Goal: Obtain resource: Download file/media

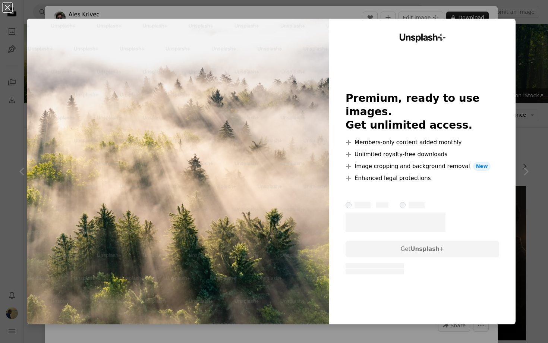
scroll to position [139, 0]
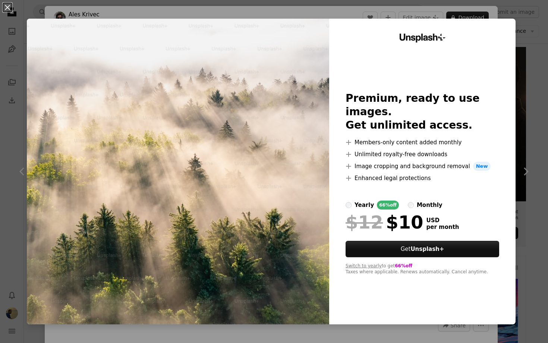
click at [535, 46] on div "An X shape Unsplash+ Premium, ready to use images. Get unlimited access. A plus…" at bounding box center [274, 171] width 548 height 343
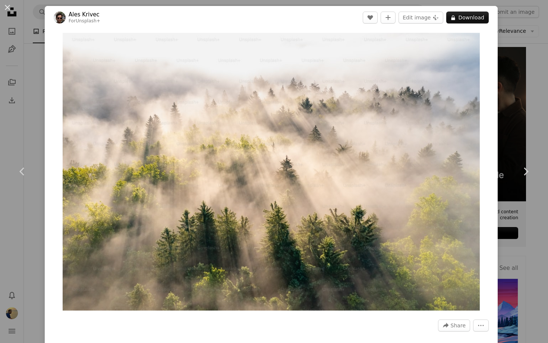
click at [27, 221] on div "An X shape Chevron left Chevron right Ales Krivec For Unsplash+ A heart A plus …" at bounding box center [274, 171] width 548 height 343
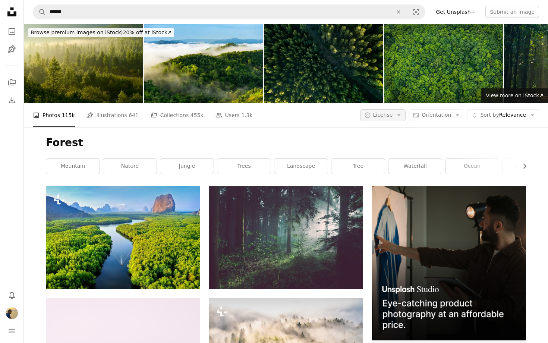
click at [398, 109] on button "A copyright icon © License Arrow down" at bounding box center [383, 115] width 46 height 12
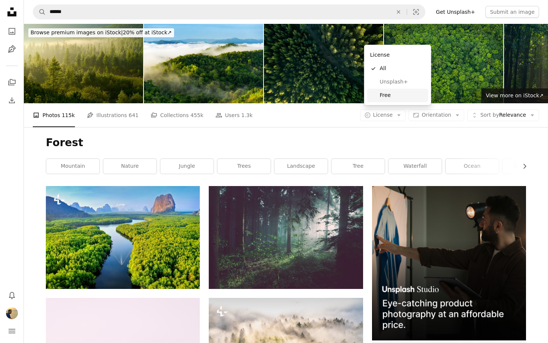
click at [385, 93] on span "Free" at bounding box center [403, 95] width 46 height 7
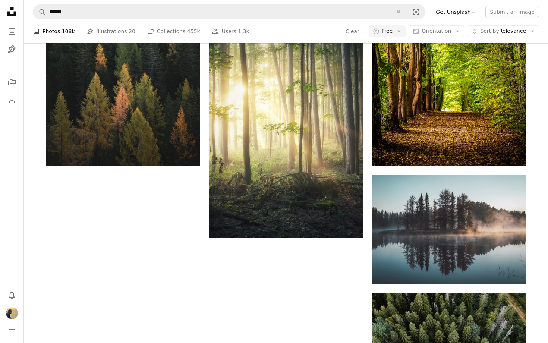
scroll to position [1220, 0]
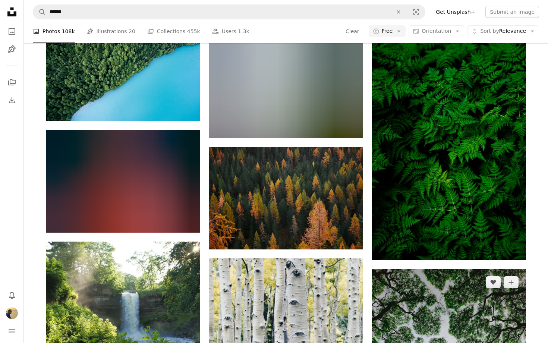
scroll to position [5885, 0]
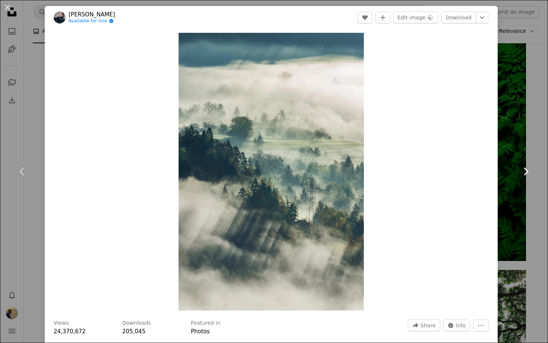
click at [526, 173] on icon at bounding box center [526, 172] width 5 height 8
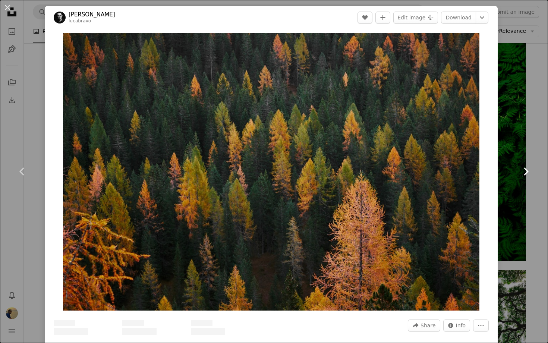
click at [526, 173] on icon at bounding box center [526, 172] width 5 height 8
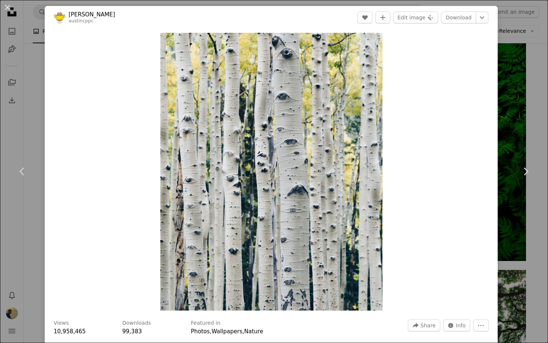
click at [514, 71] on div "An X shape Chevron left Chevron right [PERSON_NAME] austincppc A heart A plus s…" at bounding box center [274, 171] width 548 height 343
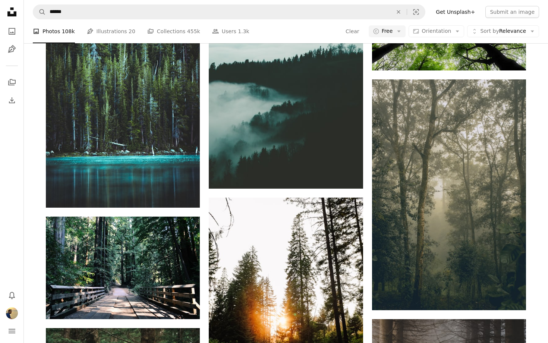
scroll to position [5070, 0]
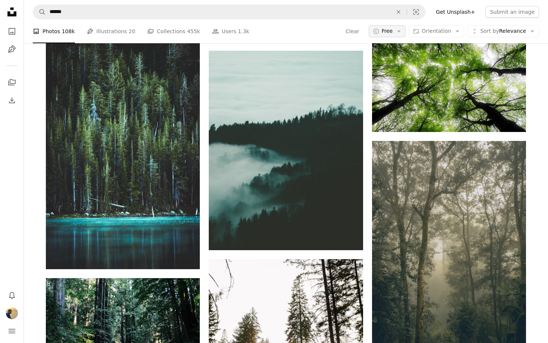
click at [403, 32] on icon "Arrow down" at bounding box center [399, 31] width 7 height 7
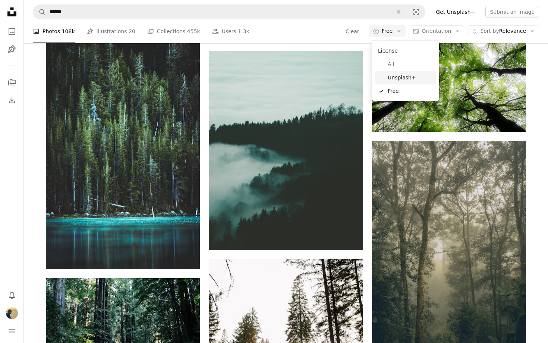
click at [403, 81] on link "Unsplash+" at bounding box center [405, 77] width 61 height 13
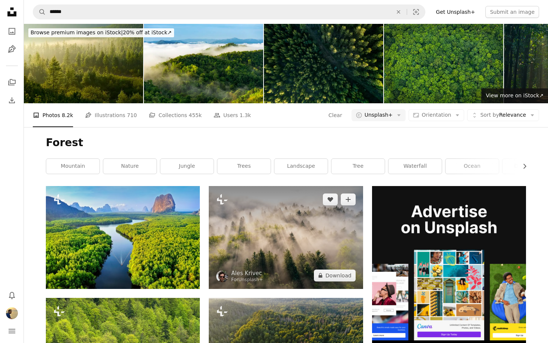
click at [309, 186] on img at bounding box center [286, 237] width 154 height 103
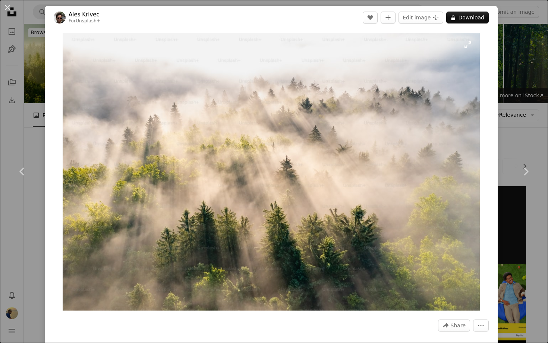
click at [253, 229] on img "Zoom in on this image" at bounding box center [271, 172] width 417 height 278
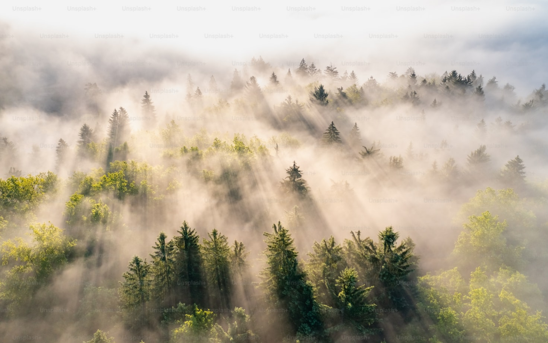
scroll to position [11, 0]
